Goal: Complete application form: Complete application form

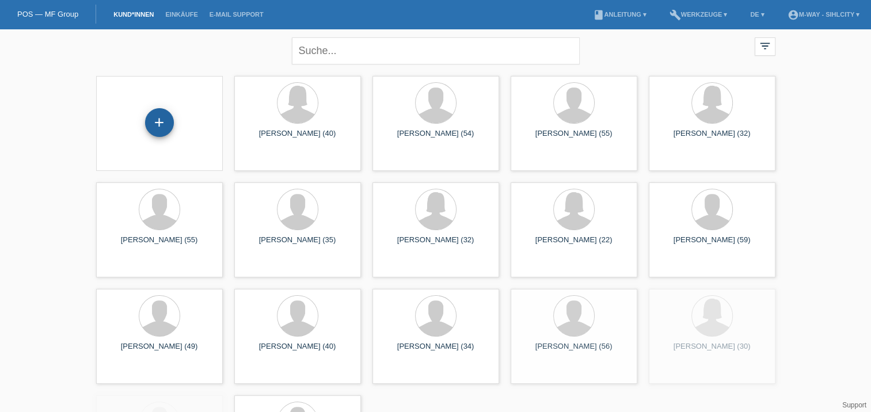
click at [157, 123] on div "+" at bounding box center [159, 122] width 29 height 29
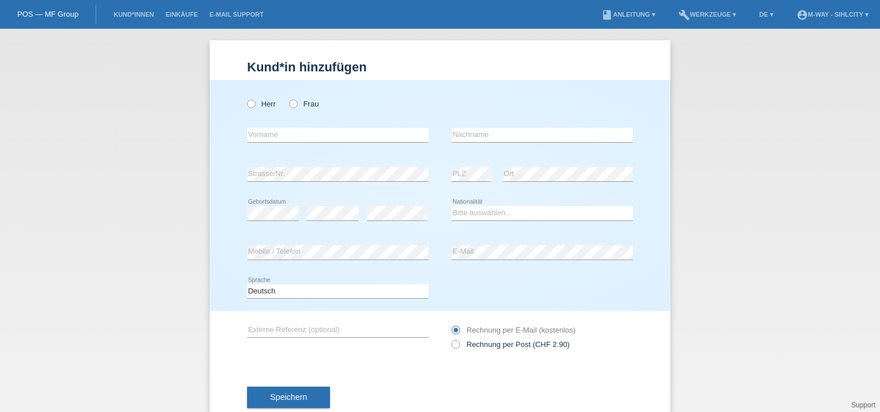
drag, startPoint x: 244, startPoint y: 104, endPoint x: 274, endPoint y: 122, distance: 35.7
click at [245, 98] on icon at bounding box center [245, 98] width 0 height 0
click at [247, 105] on input "Herr" at bounding box center [250, 103] width 7 height 7
radio input "true"
click at [287, 98] on icon at bounding box center [287, 98] width 0 height 0
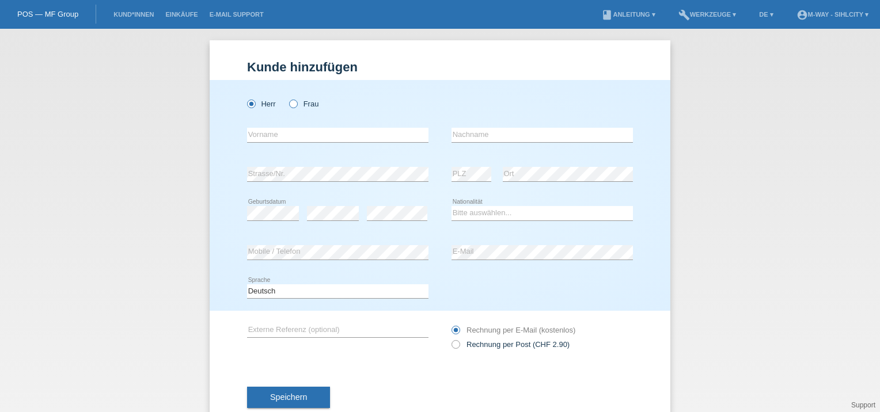
click at [289, 106] on input "Frau" at bounding box center [292, 103] width 7 height 7
radio input "true"
click at [270, 137] on input "text" at bounding box center [337, 135] width 181 height 14
type input "Marina"
click at [456, 134] on input "text" at bounding box center [541, 135] width 181 height 14
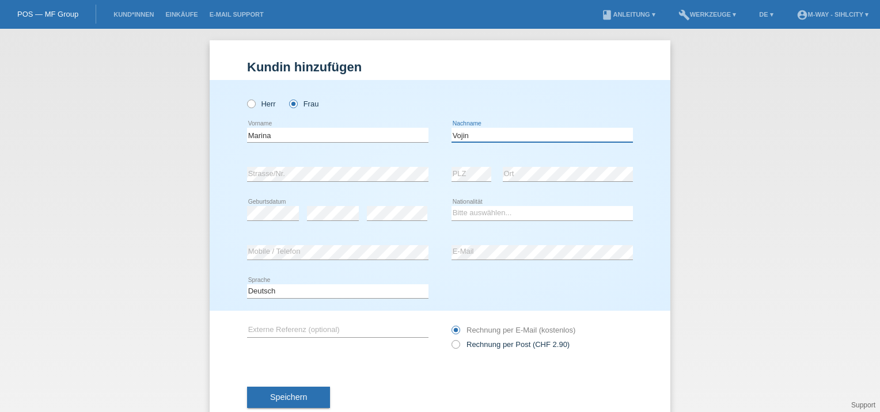
type input "Vojin"
click at [659, 163] on div "Herr Frau Marina error Vorname C" at bounding box center [440, 195] width 461 height 231
click at [494, 212] on select "Bitte auswählen... Schweiz Deutschland Liechtenstein Österreich ------------ Af…" at bounding box center [541, 213] width 181 height 14
select select "CH"
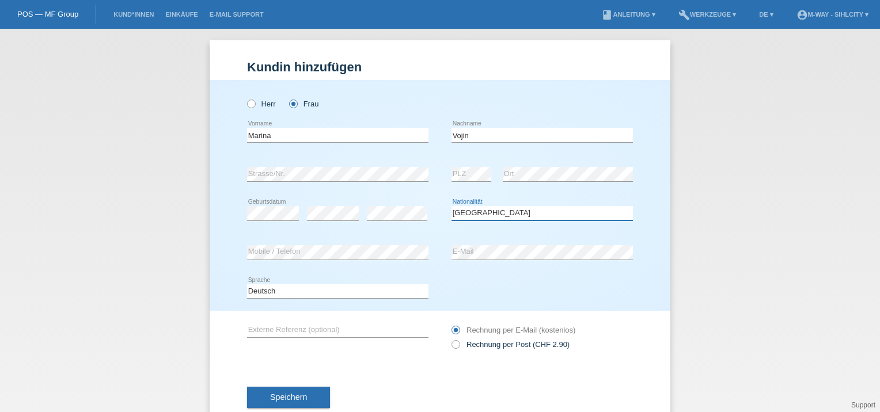
click at [451, 206] on select "Bitte auswählen... Schweiz Deutschland Liechtenstein Österreich ------------ Af…" at bounding box center [541, 213] width 181 height 14
click at [578, 355] on div "Rechnung per Post (CHF 2.90) Rechnung per E-Mail (kostenlos)" at bounding box center [541, 337] width 181 height 53
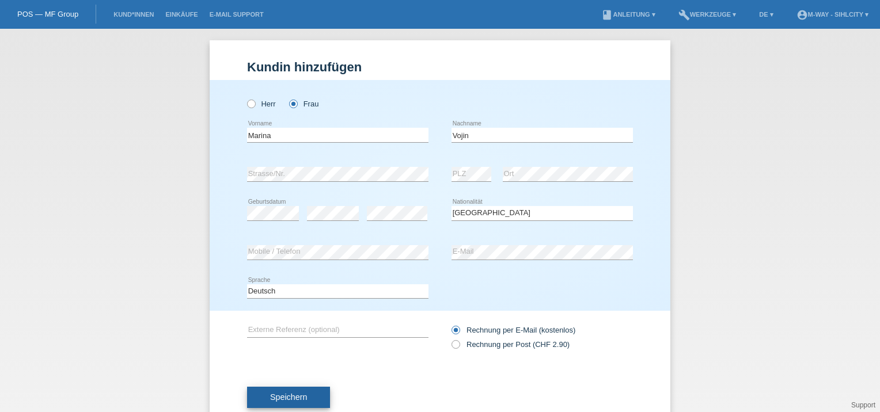
click at [282, 401] on span "Speichern" at bounding box center [288, 397] width 37 height 9
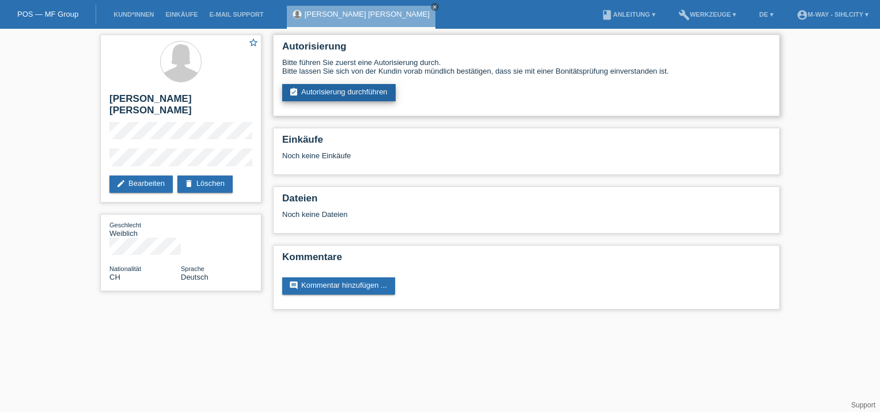
click at [332, 90] on link "assignment_turned_in Autorisierung durchführen" at bounding box center [338, 92] width 113 height 17
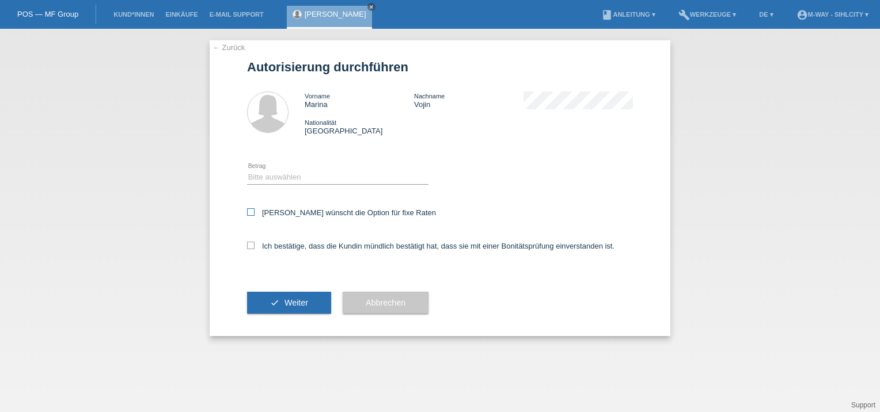
click at [256, 212] on label "[PERSON_NAME] wünscht die Option für fixe Raten" at bounding box center [341, 212] width 189 height 9
click at [307, 183] on select "Bitte auswählen CHF 1.00 - CHF 499.00 CHF 500.00 - CHF 1'999.00 CHF 2'000.00 - …" at bounding box center [337, 177] width 181 height 14
select select "3"
click at [247, 170] on select "Bitte auswählen CHF 1.00 - CHF 499.00 CHF 500.00 - CHF 1'999.00 CHF 2'000.00 - …" at bounding box center [337, 177] width 181 height 14
click at [252, 210] on icon at bounding box center [250, 211] width 7 height 7
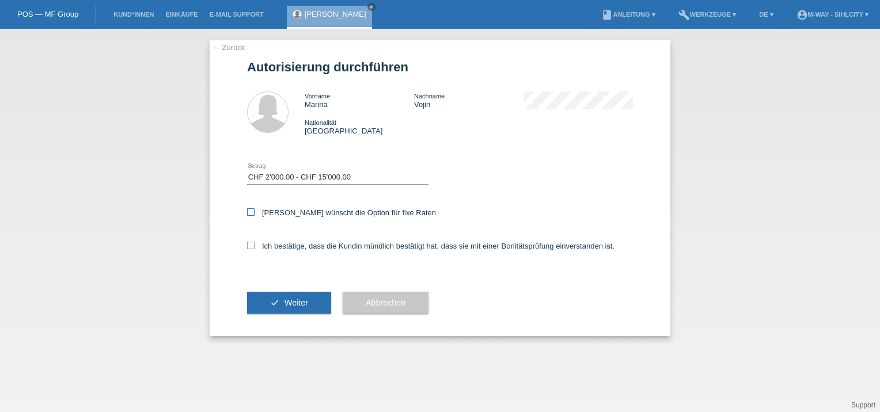
click at [252, 210] on input "Kundin wünscht die Option für fixe Raten" at bounding box center [250, 211] width 7 height 7
checkbox input "true"
click at [250, 249] on icon at bounding box center [250, 245] width 7 height 7
click at [250, 249] on input "Ich bestätige, dass die Kundin mündlich bestätigt hat, dass sie mit einer Bonit…" at bounding box center [250, 245] width 7 height 7
checkbox input "true"
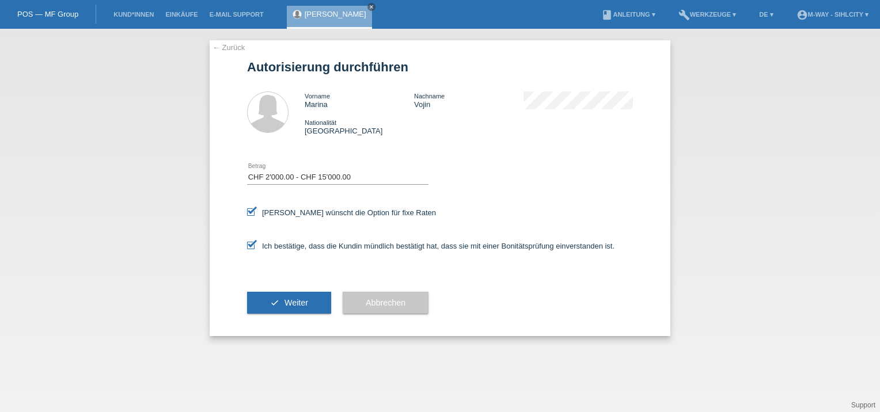
click at [293, 300] on span "Weiter" at bounding box center [296, 302] width 24 height 9
